Goal: Communication & Community: Answer question/provide support

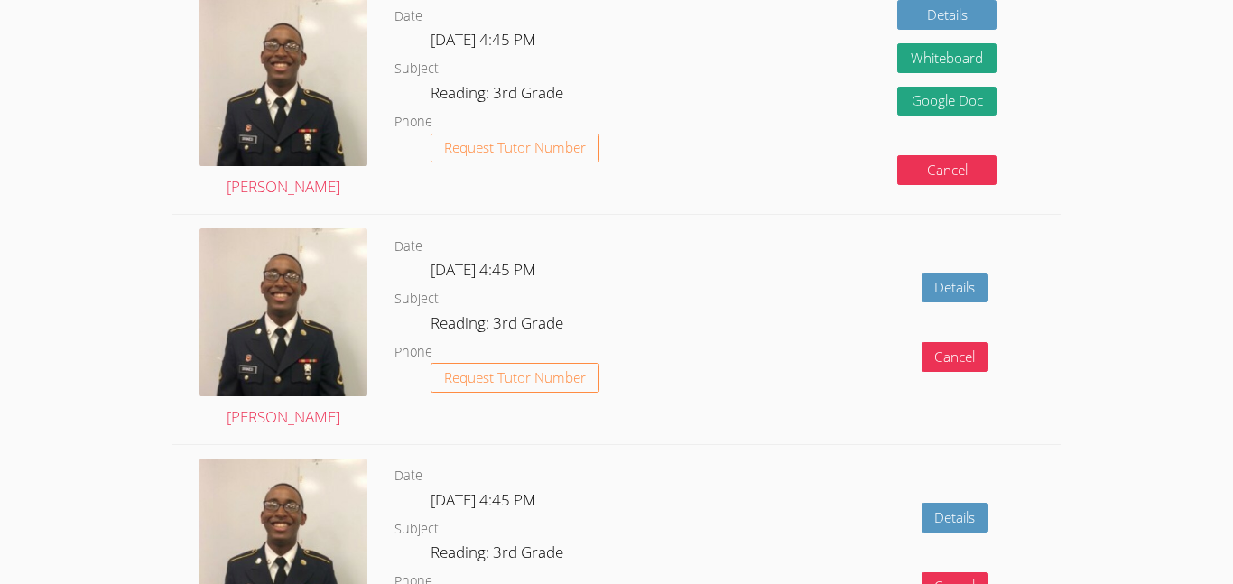
scroll to position [1100, 0]
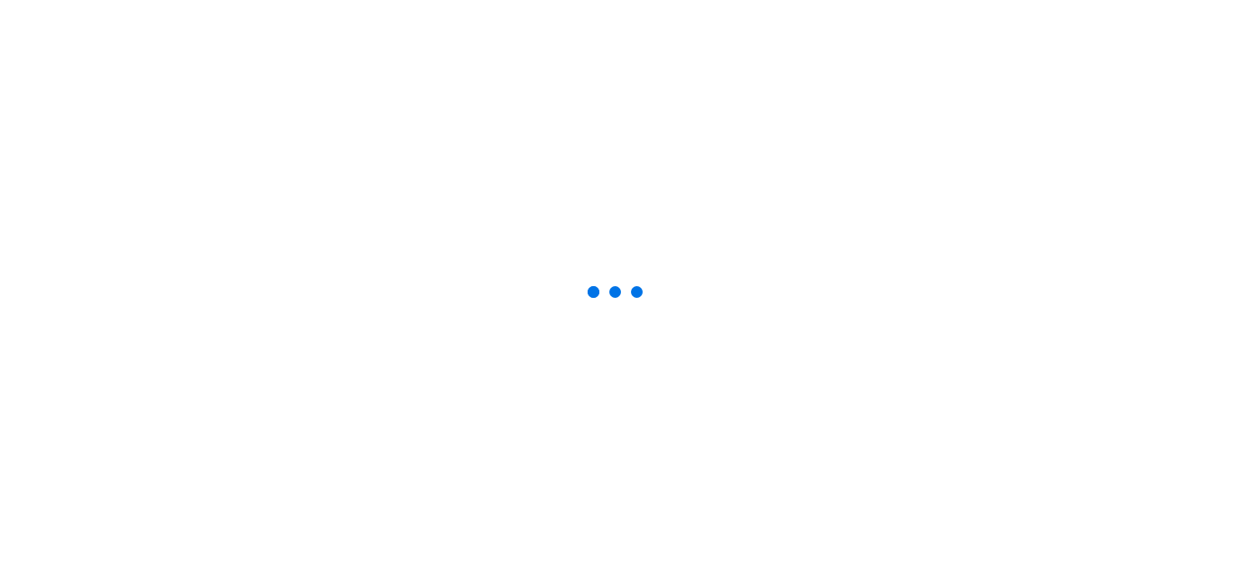
scroll to position [1100, 0]
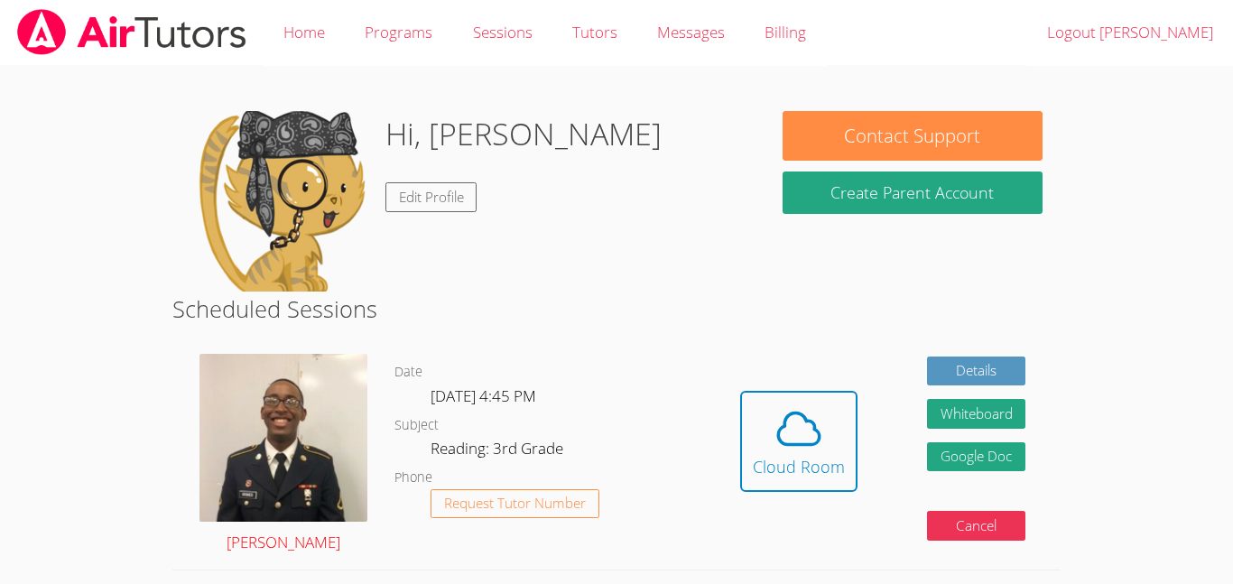
click at [282, 466] on img at bounding box center [283, 438] width 168 height 168
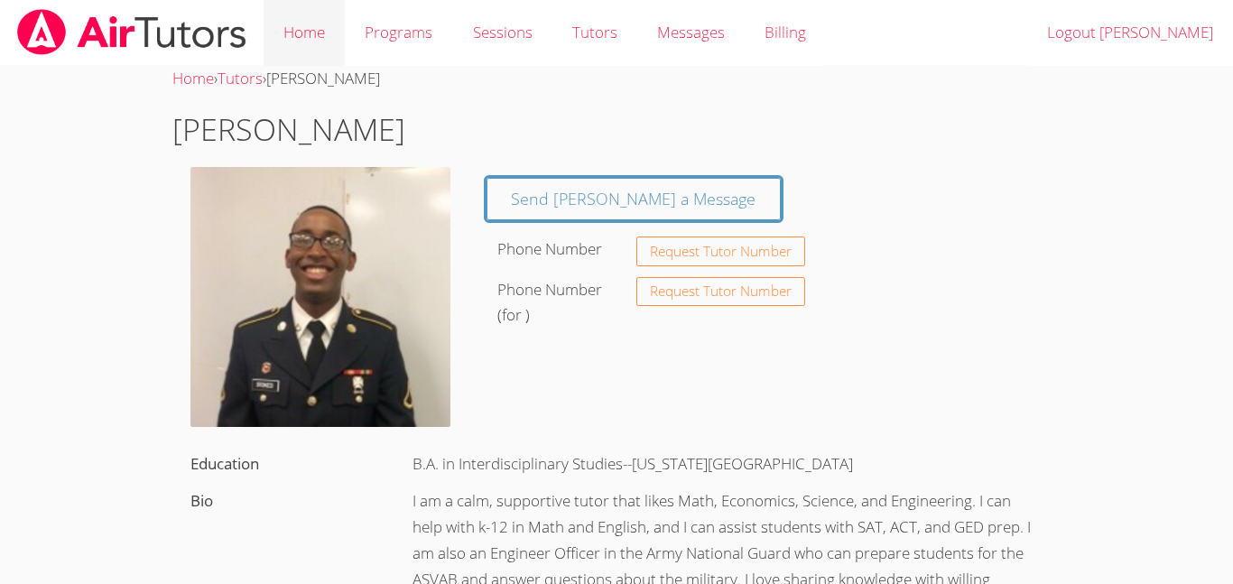
click at [306, 26] on link "Home" at bounding box center [304, 33] width 81 height 66
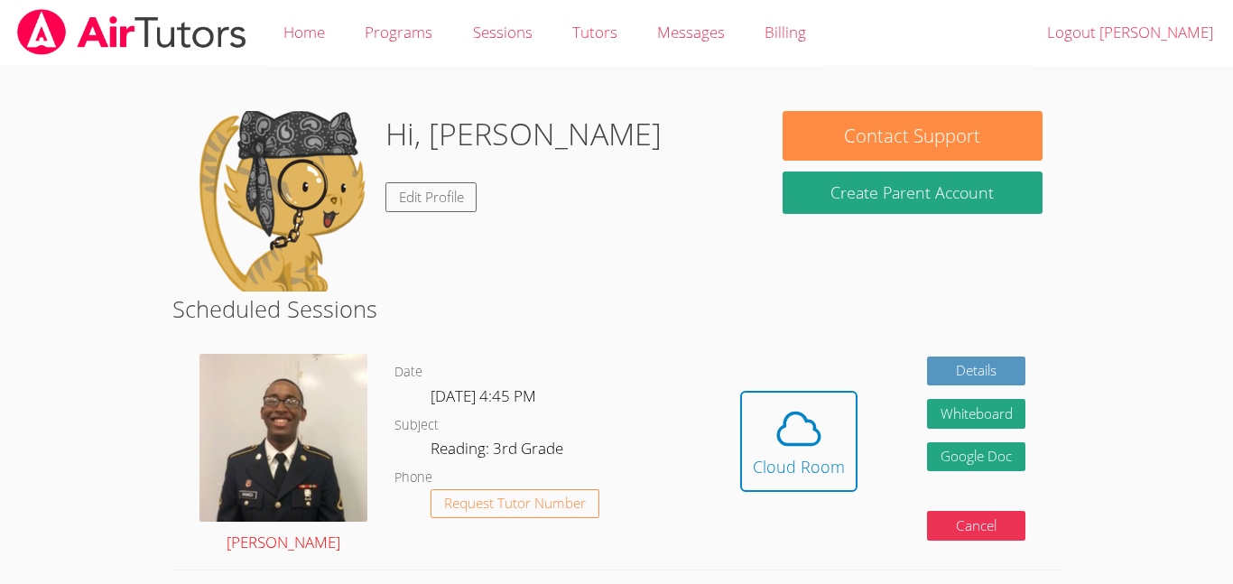
click at [282, 429] on img at bounding box center [283, 438] width 168 height 168
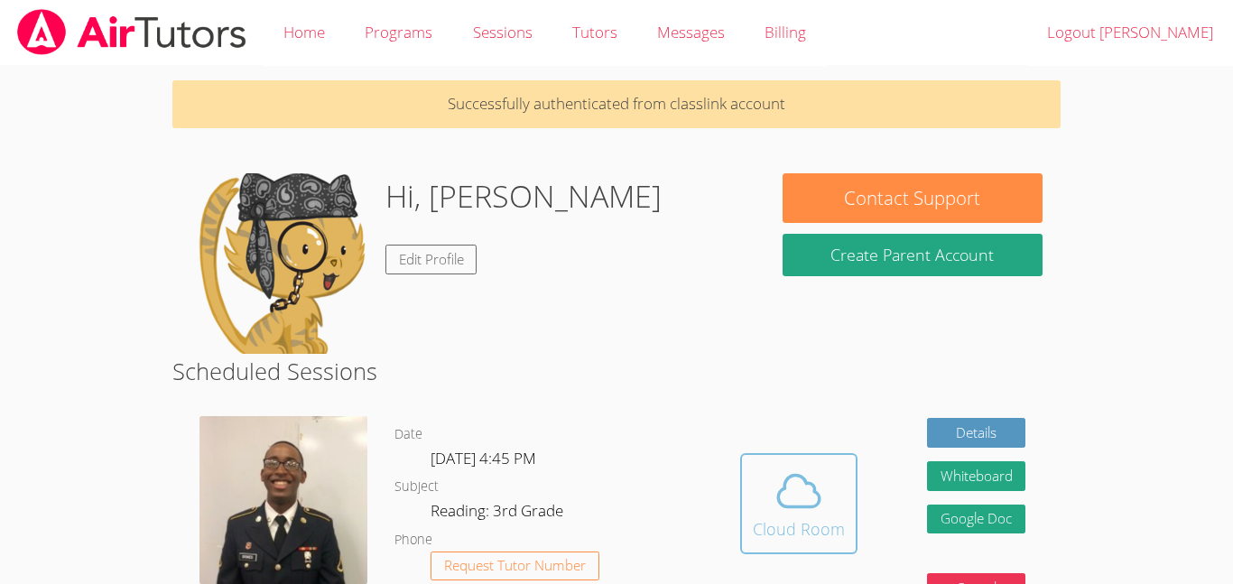
click at [762, 527] on div "Cloud Room" at bounding box center [799, 528] width 92 height 25
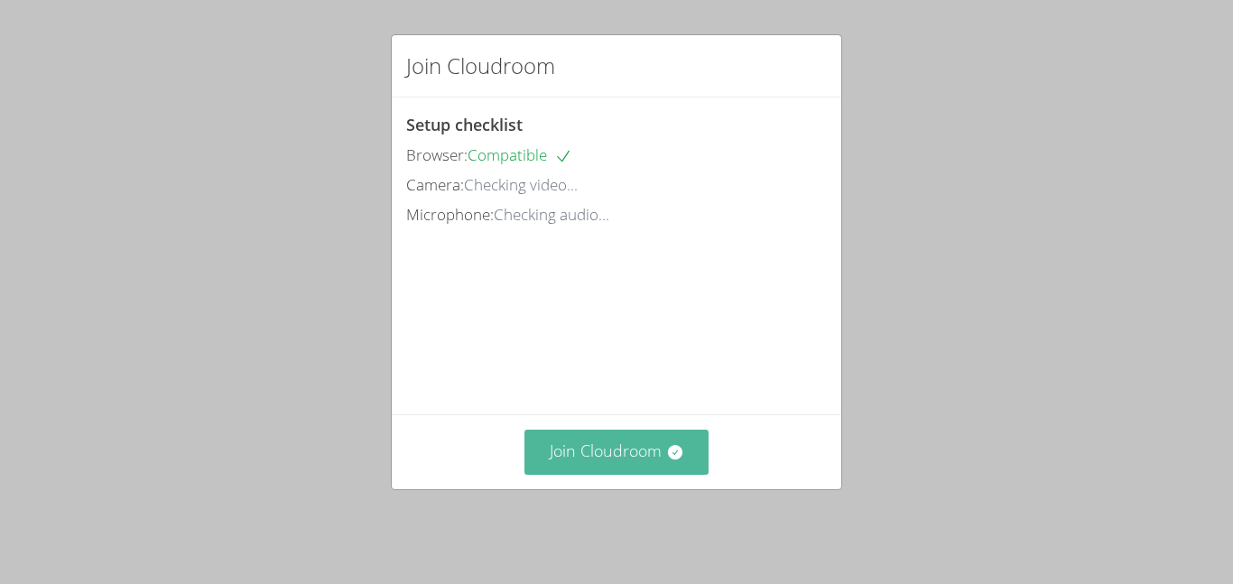
click at [557, 453] on button "Join Cloudroom" at bounding box center [616, 452] width 185 height 44
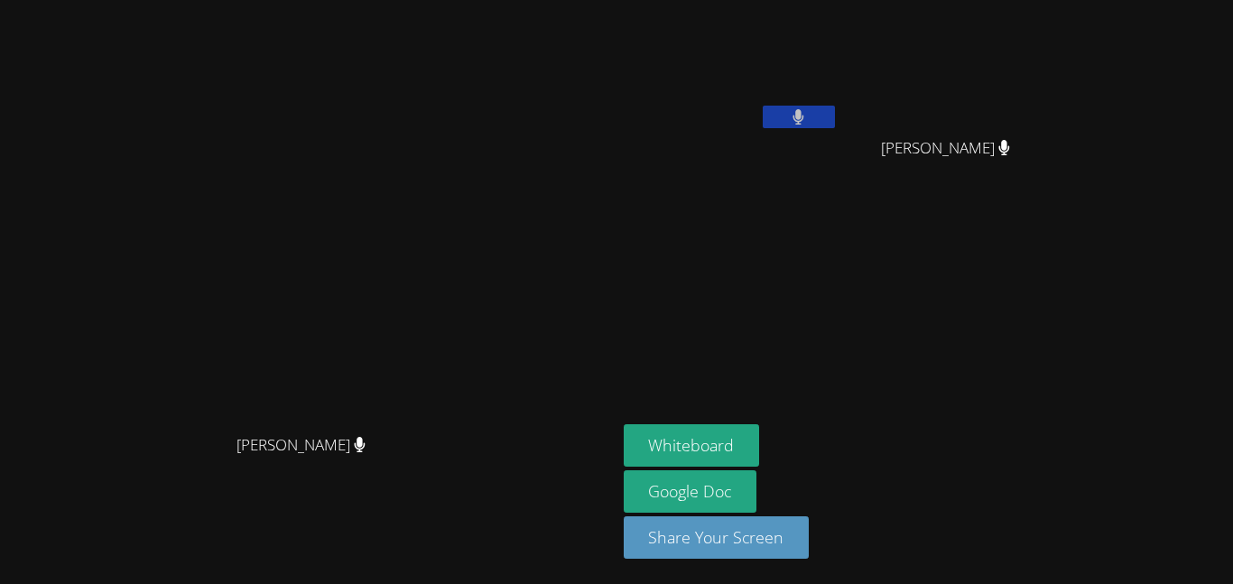
click at [786, 118] on button at bounding box center [799, 117] width 72 height 23
click at [804, 117] on icon at bounding box center [798, 116] width 11 height 15
click at [808, 117] on icon at bounding box center [798, 116] width 19 height 15
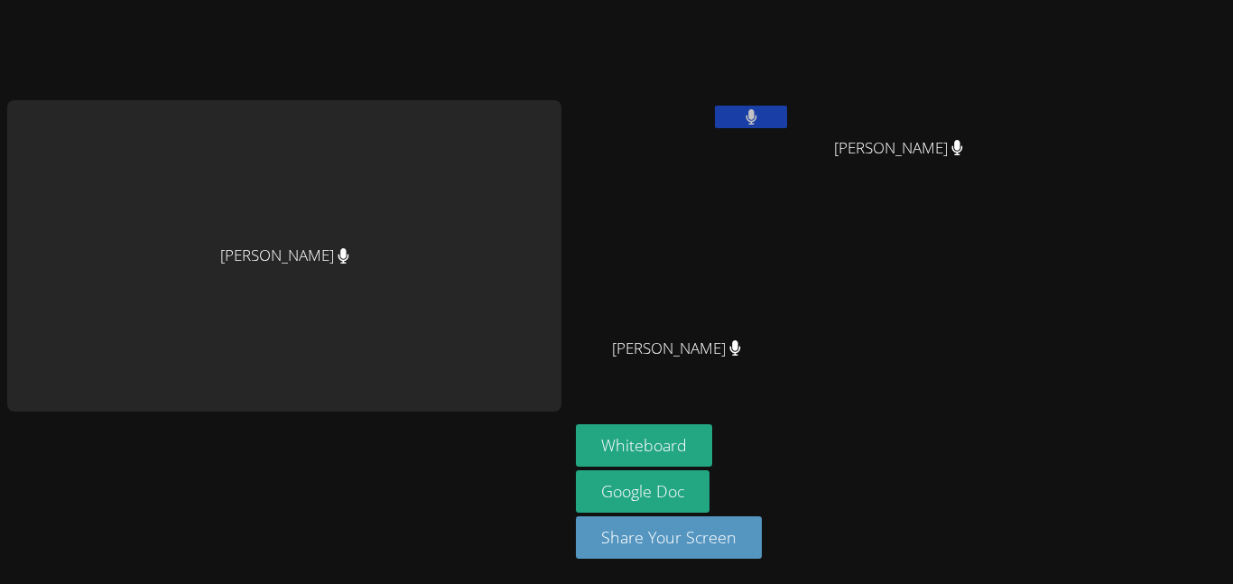
click at [759, 112] on button at bounding box center [751, 117] width 72 height 23
click at [758, 112] on button at bounding box center [751, 117] width 72 height 23
click at [764, 113] on button at bounding box center [751, 117] width 72 height 23
click at [681, 351] on span "[PERSON_NAME]" at bounding box center [676, 349] width 129 height 26
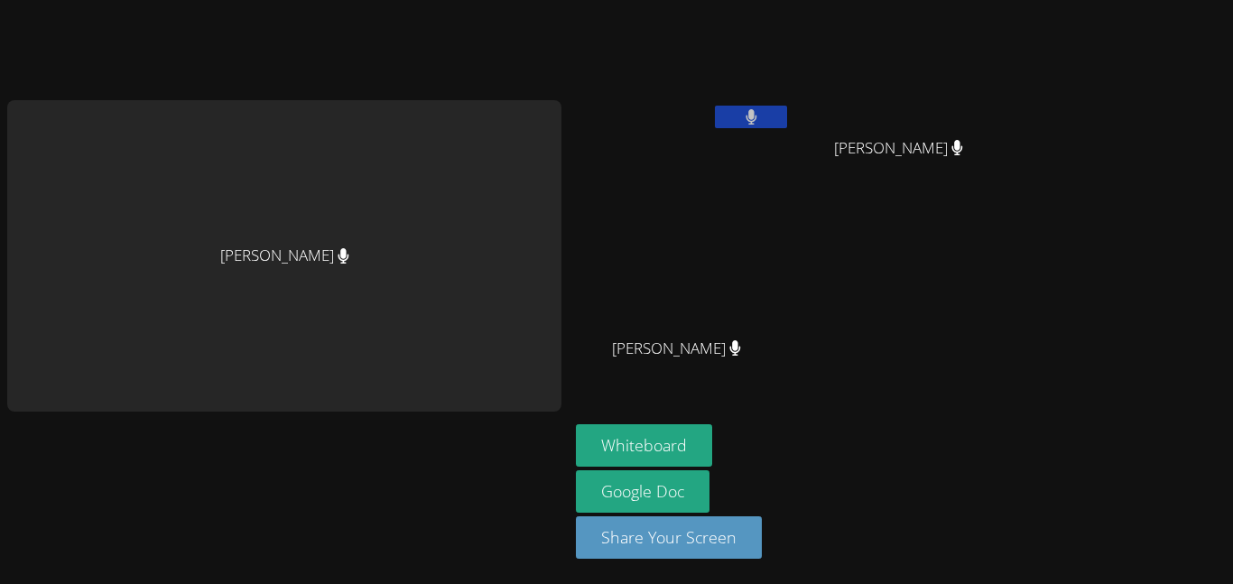
click at [729, 346] on icon at bounding box center [734, 347] width 11 height 15
click at [961, 142] on div "[PERSON_NAME]" at bounding box center [905, 164] width 215 height 72
click at [952, 140] on icon at bounding box center [957, 147] width 12 height 15
click at [884, 155] on span "[PERSON_NAME]" at bounding box center [898, 148] width 129 height 26
click at [766, 123] on button at bounding box center [751, 117] width 72 height 23
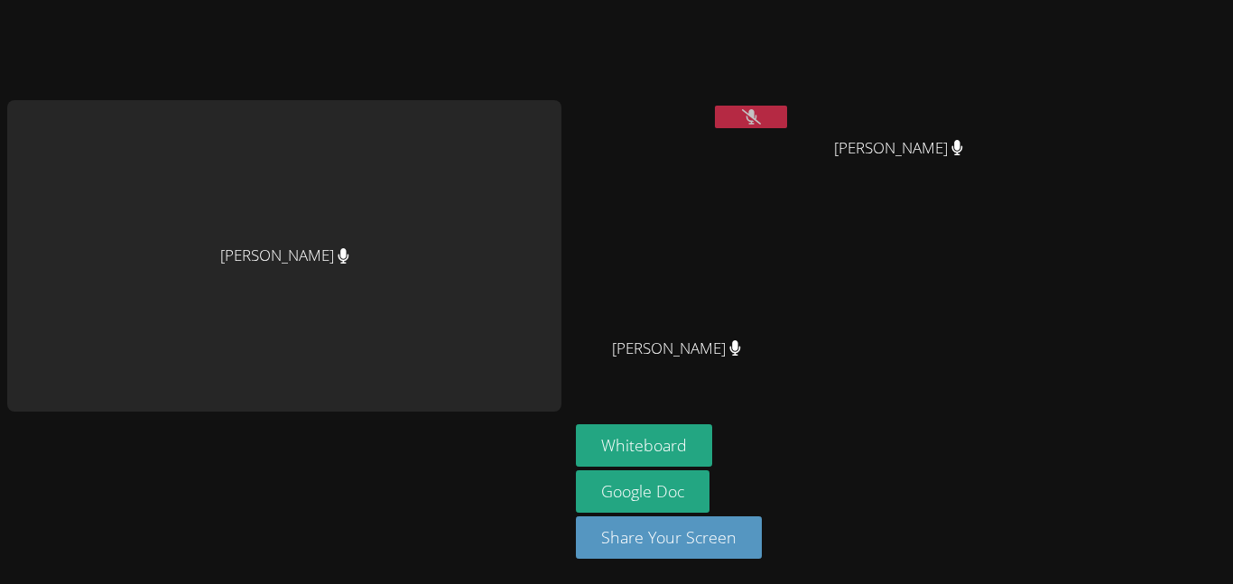
click at [764, 122] on button at bounding box center [751, 117] width 72 height 23
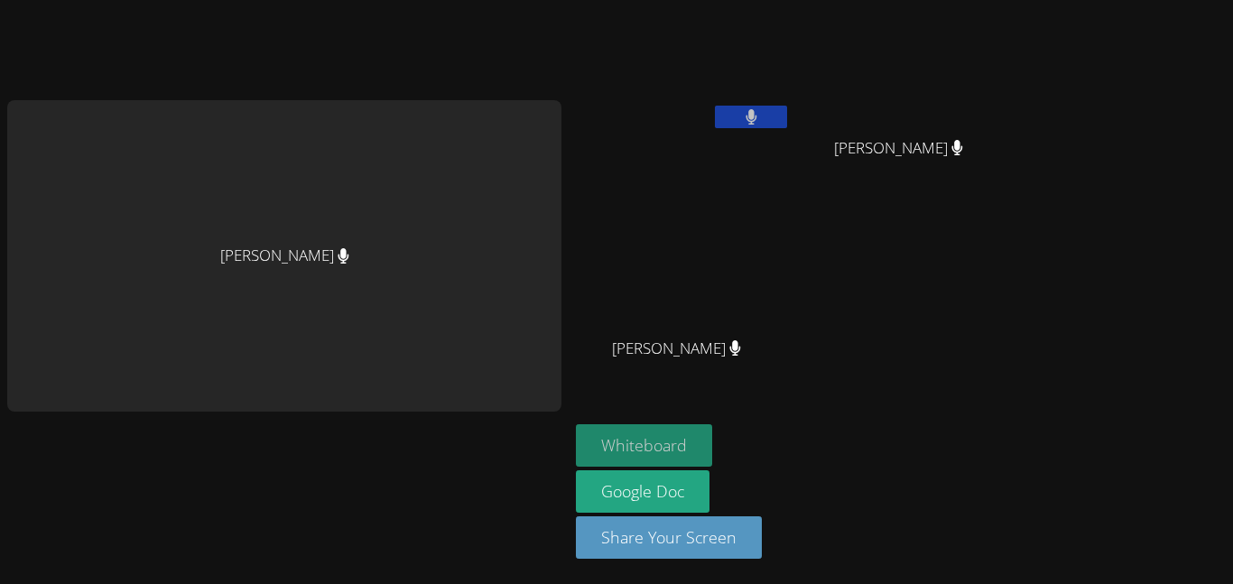
click at [620, 458] on button "Whiteboard" at bounding box center [644, 445] width 136 height 42
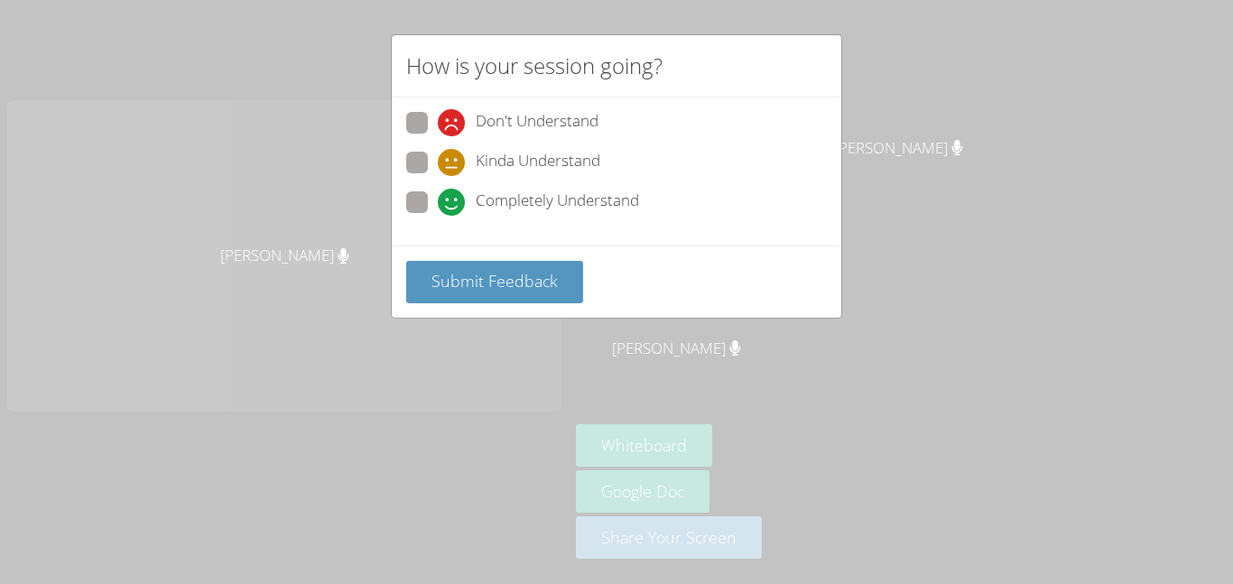
click at [433, 206] on label "Completely Understand" at bounding box center [522, 203] width 233 height 24
click at [438, 206] on input "Completely Understand" at bounding box center [445, 198] width 15 height 15
radio input "true"
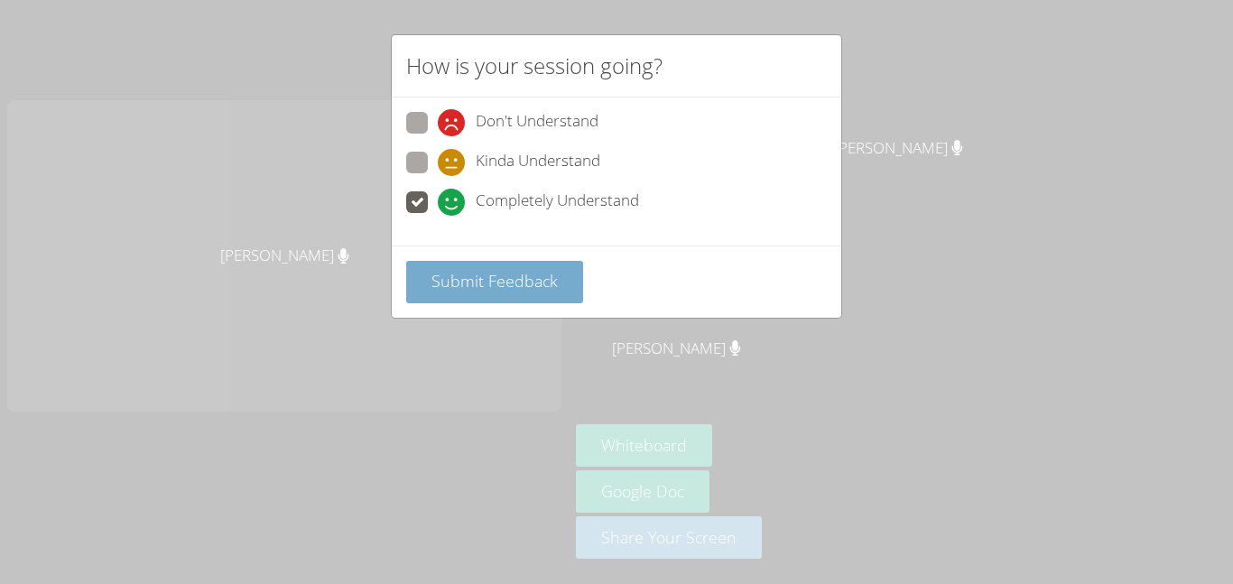
click at [458, 286] on span "Submit Feedback" at bounding box center [494, 281] width 126 height 22
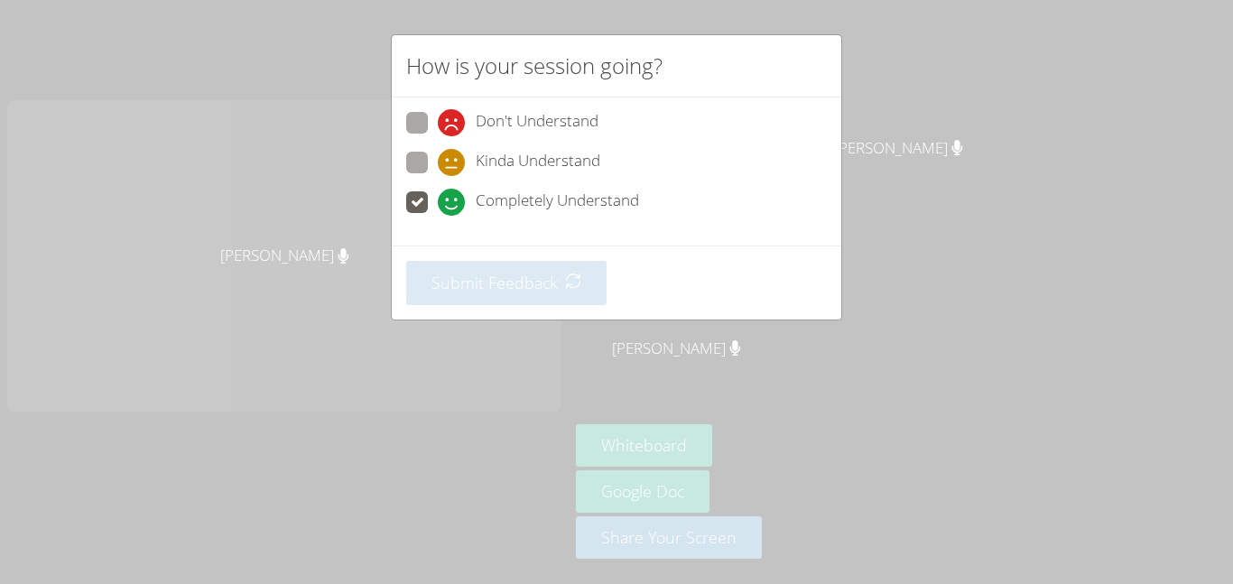
click at [845, 119] on div "How is your session going? Don't Understand Kinda Understand Completely Underst…" at bounding box center [616, 292] width 1233 height 584
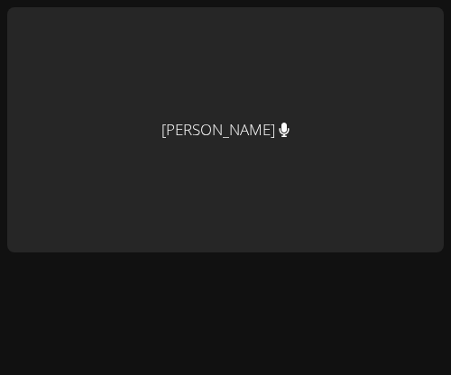
click at [451, 353] on html "[PERSON_NAME] [PERSON_NAME] [PERSON_NAME] [PERSON_NAME] [PERSON_NAME] [PERSON_N…" at bounding box center [225, 187] width 451 height 375
